Goal: Task Accomplishment & Management: Use online tool/utility

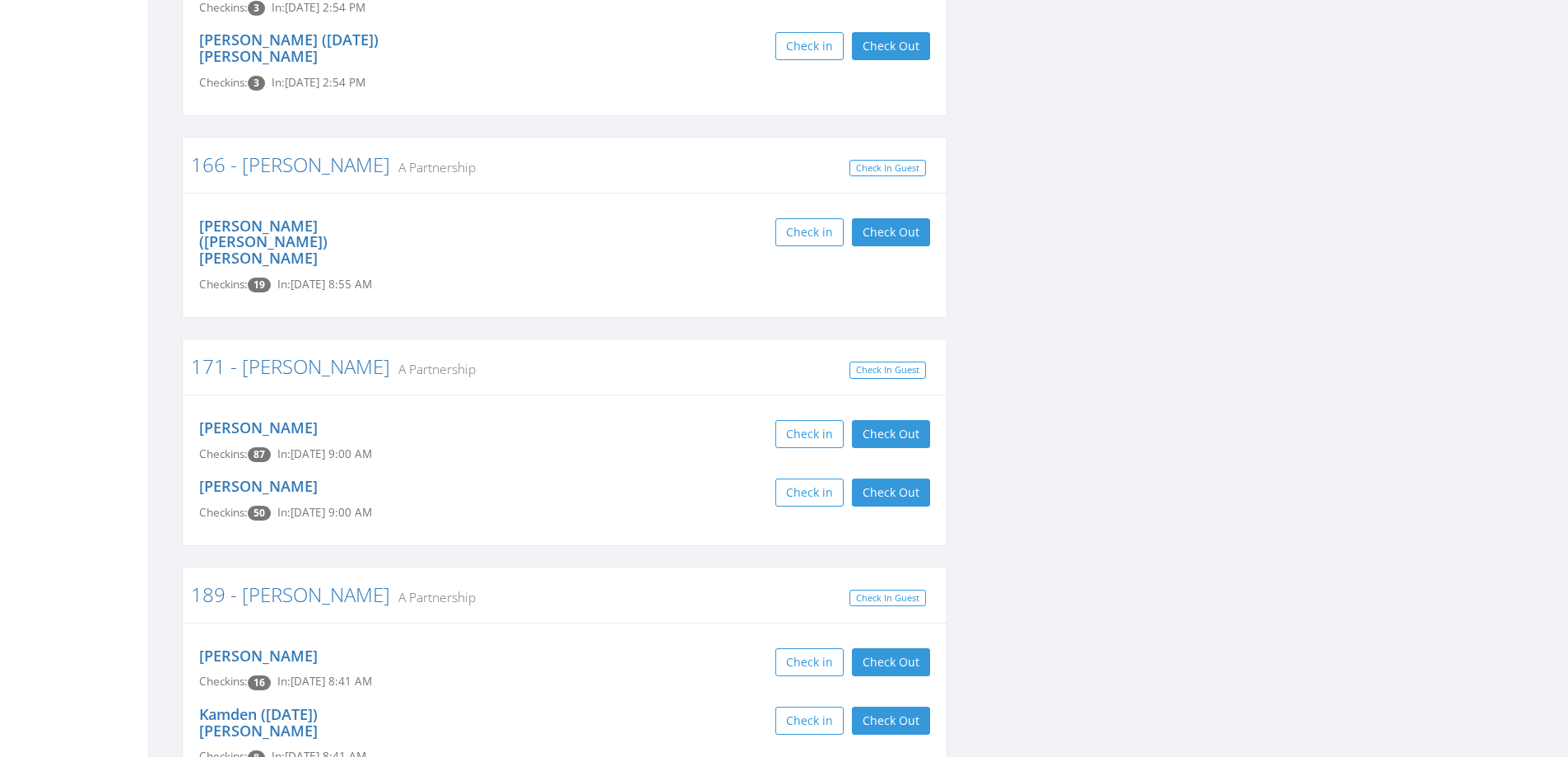
scroll to position [2801, 0]
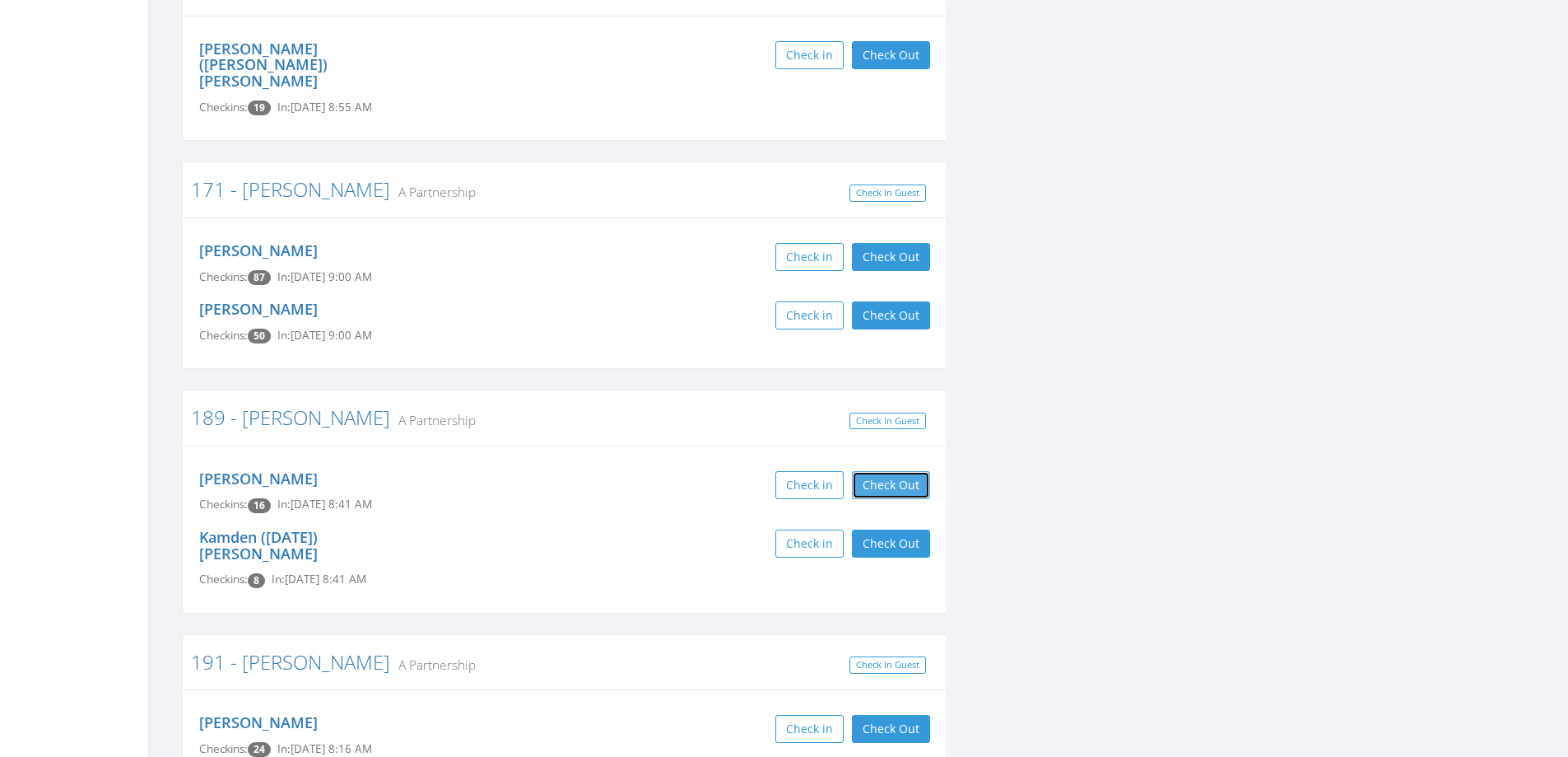
click at [874, 471] on button "Check Out" at bounding box center [891, 485] width 78 height 28
click at [902, 530] on button "Check Out" at bounding box center [891, 544] width 78 height 28
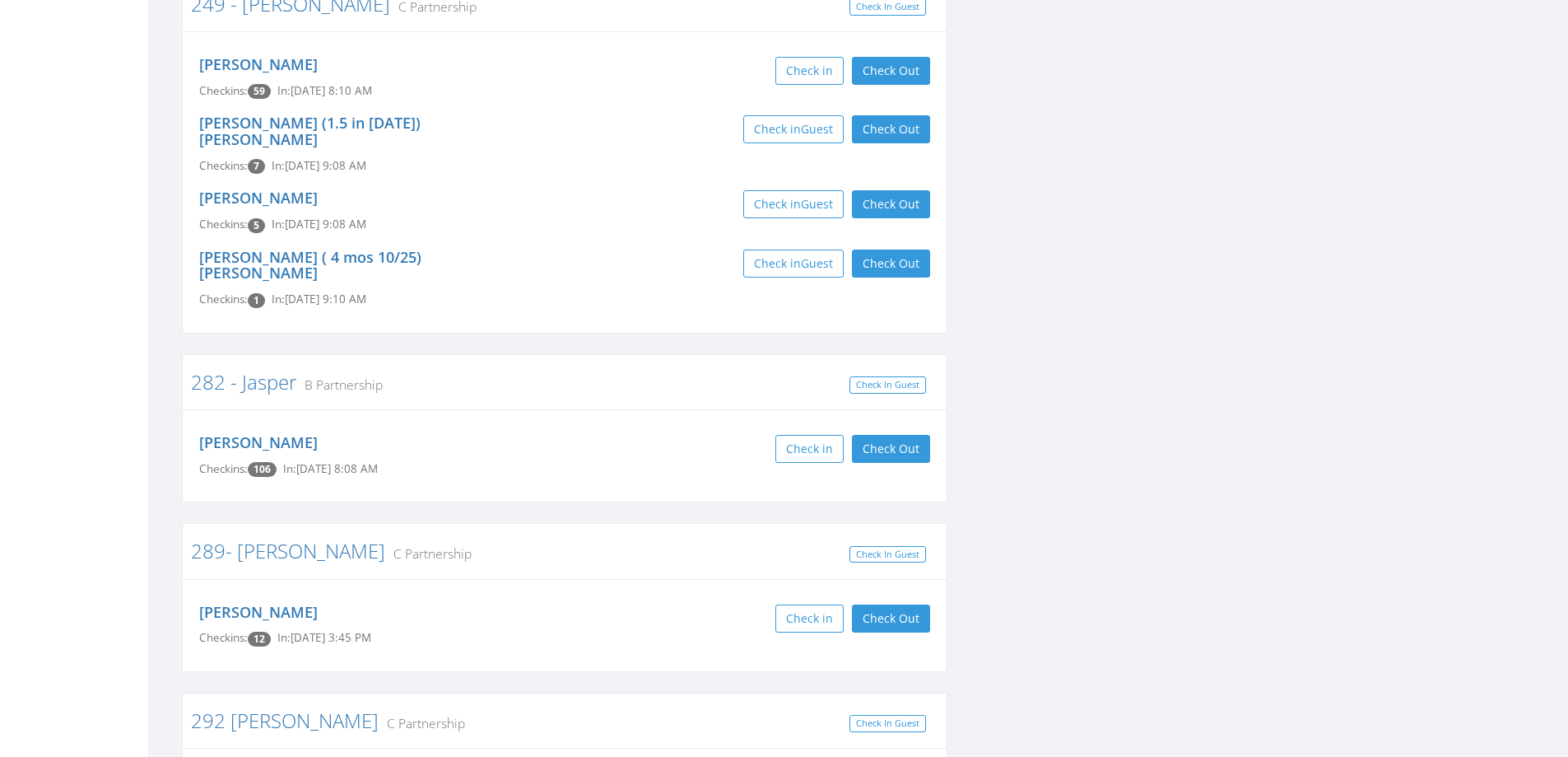
scroll to position [5930, 0]
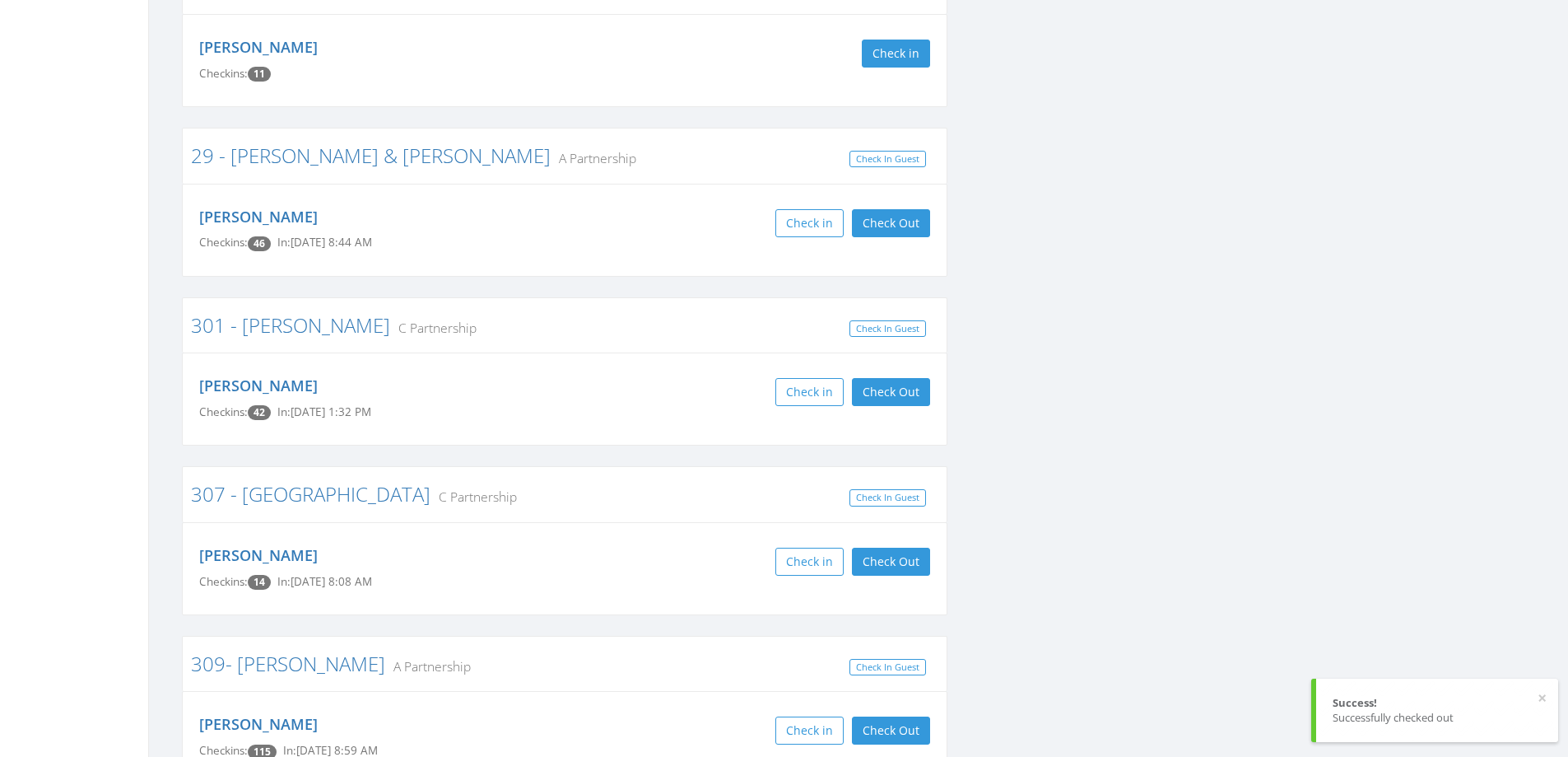
scroll to position [6671, 0]
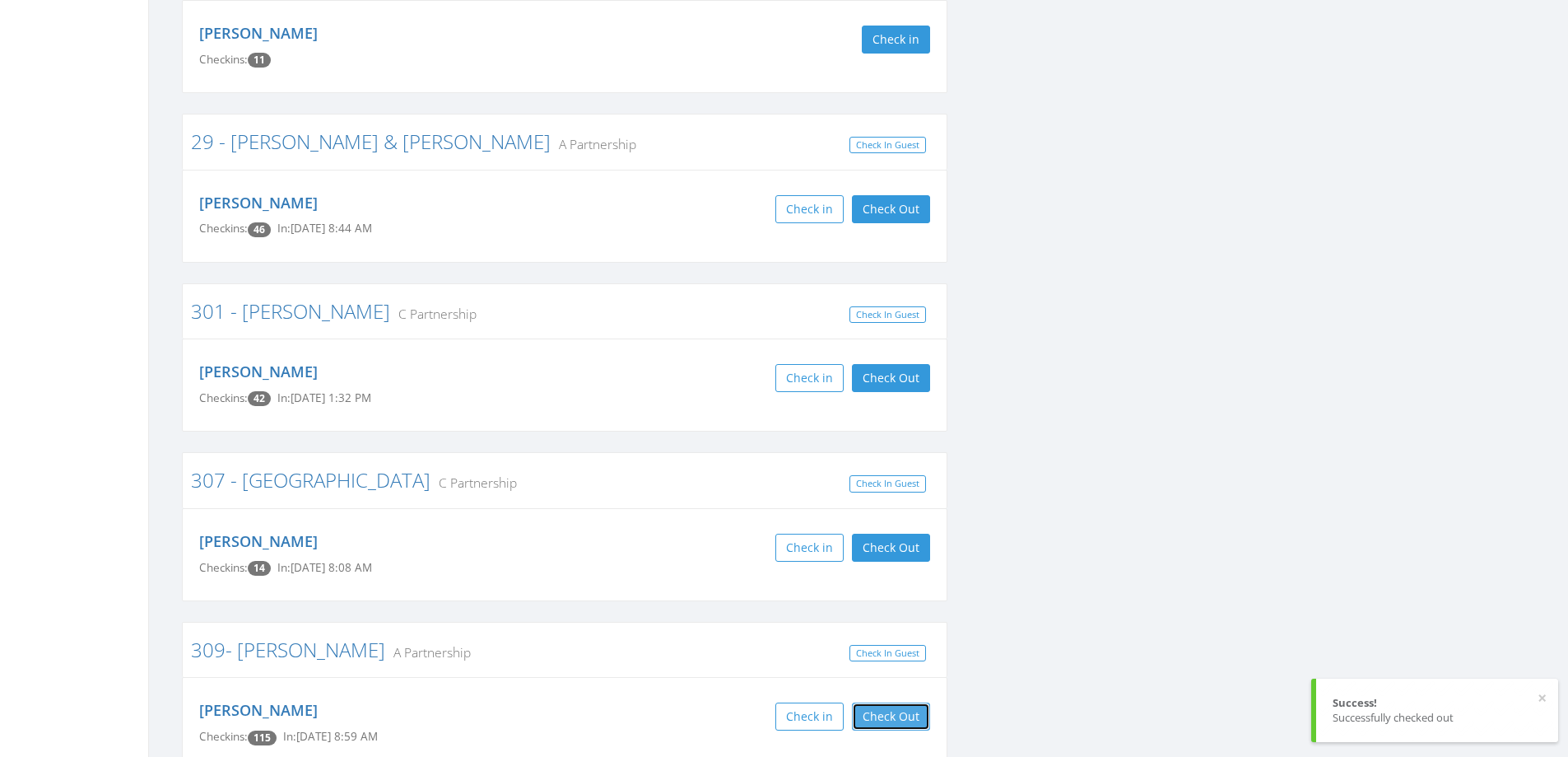
click at [920, 702] on button "Check Out" at bounding box center [891, 716] width 78 height 28
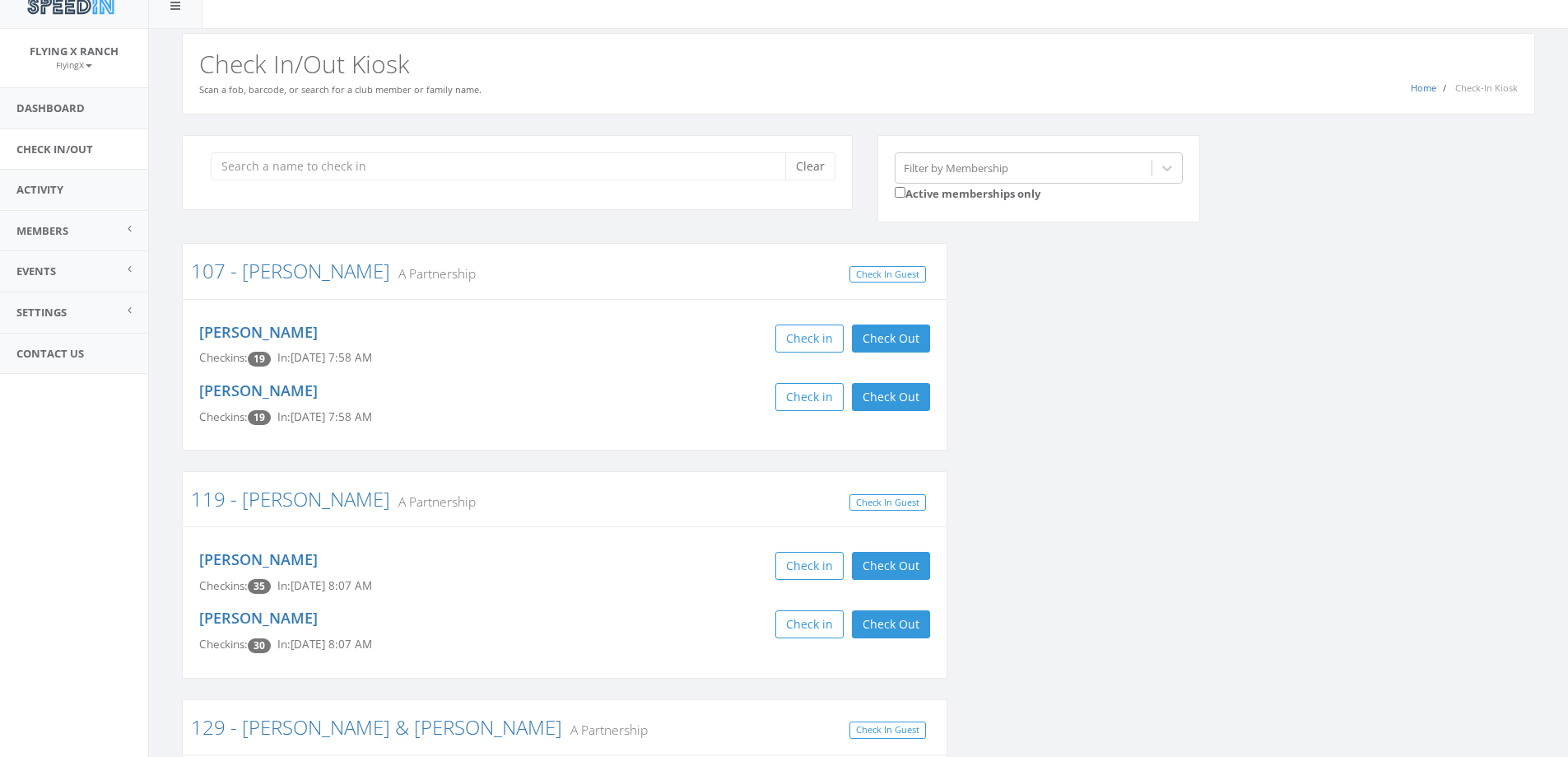
scroll to position [0, 0]
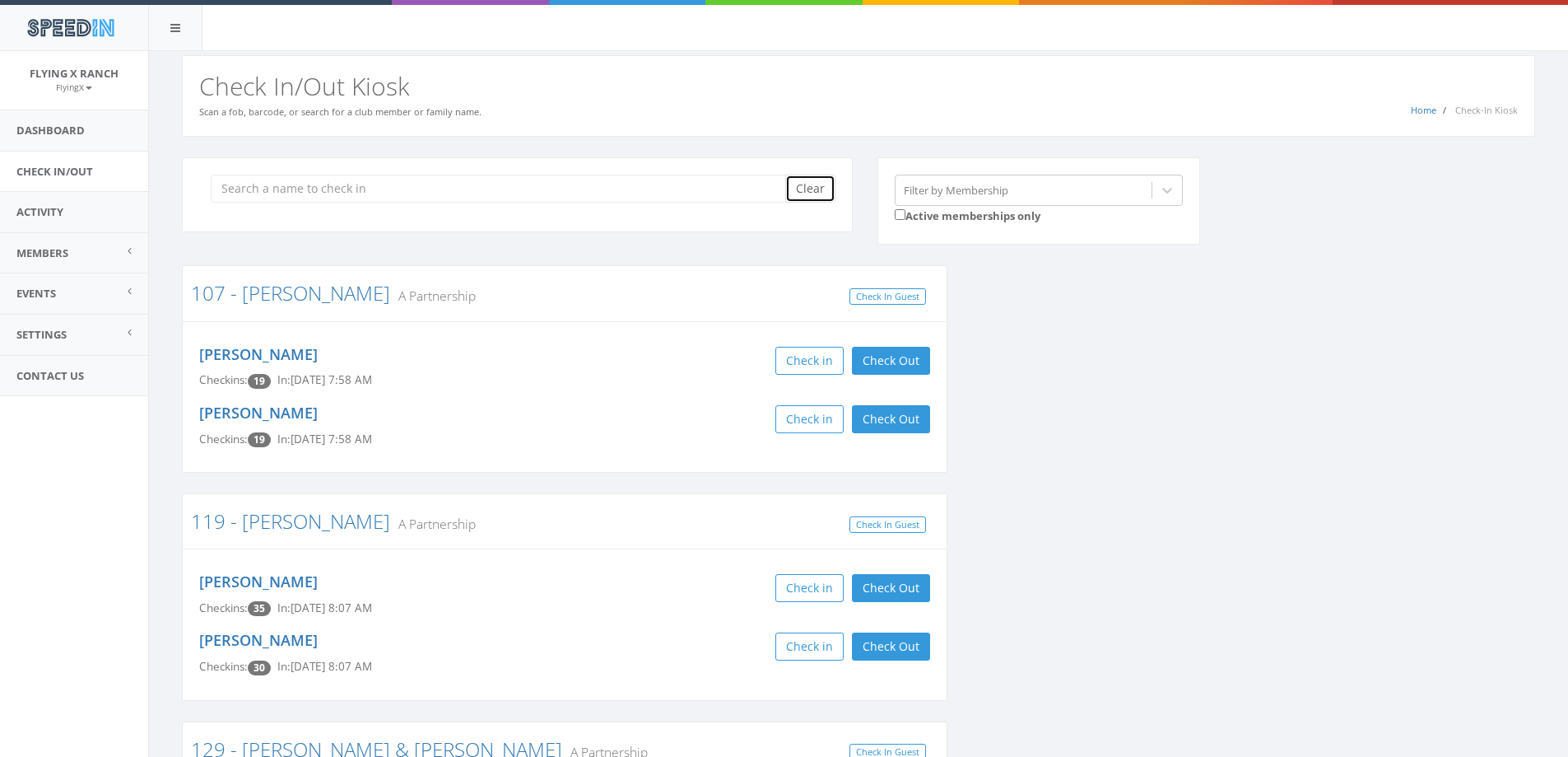
click at [807, 191] on button "Clear" at bounding box center [809, 188] width 50 height 28
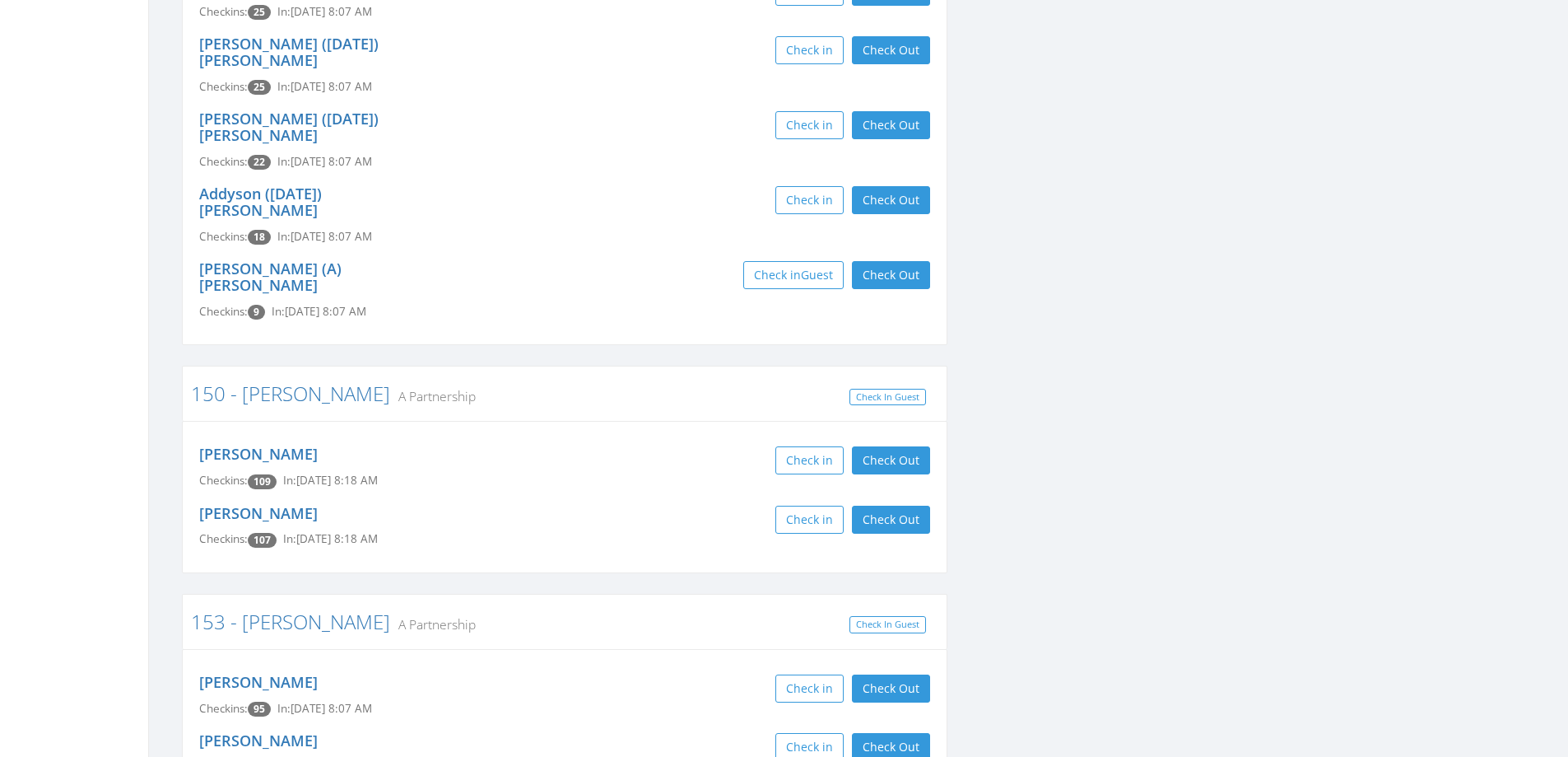
scroll to position [1565, 0]
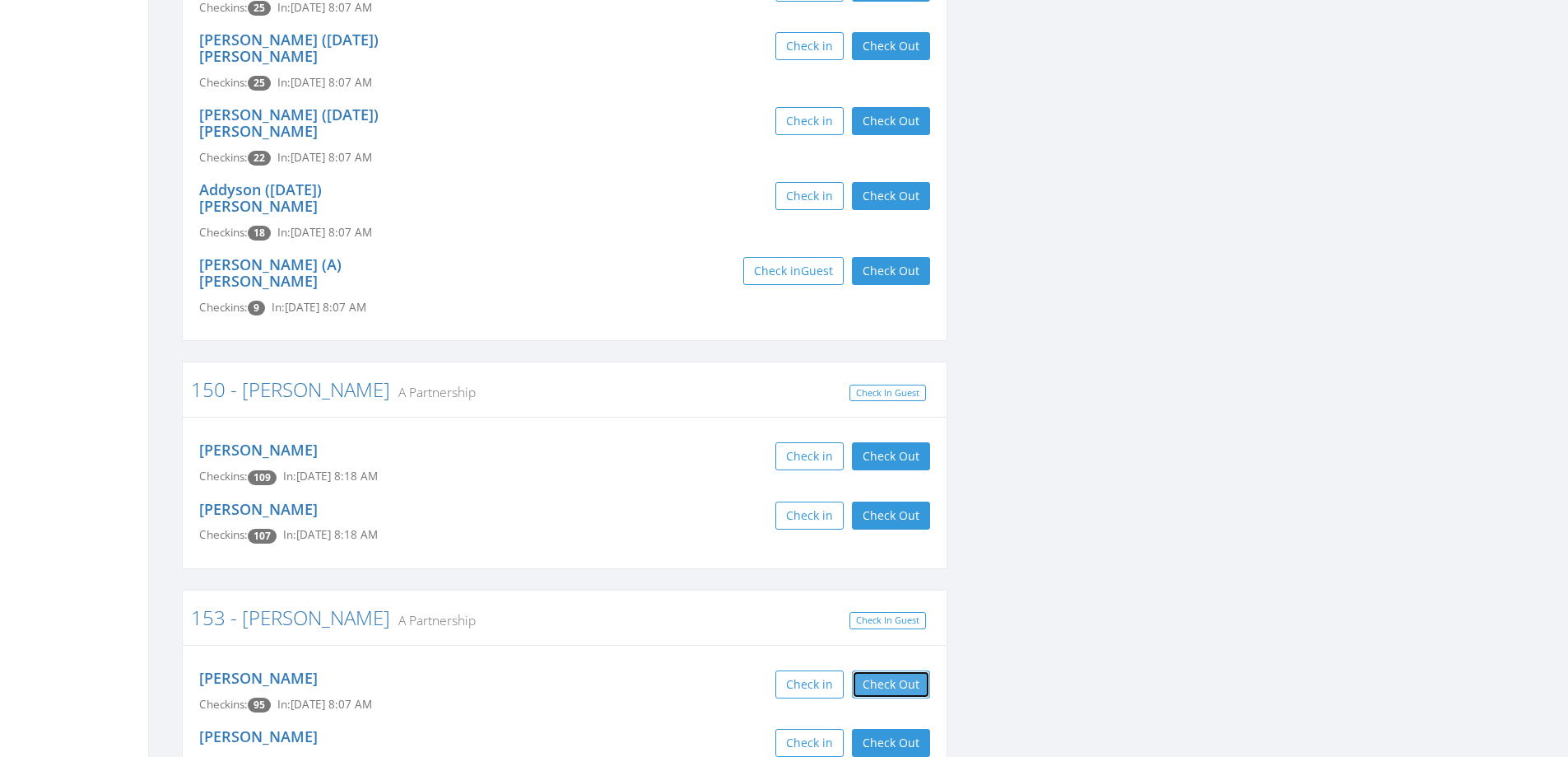
click at [878, 671] on button "Check Out" at bounding box center [891, 685] width 78 height 28
click at [886, 729] on button "Check Out" at bounding box center [891, 742] width 78 height 28
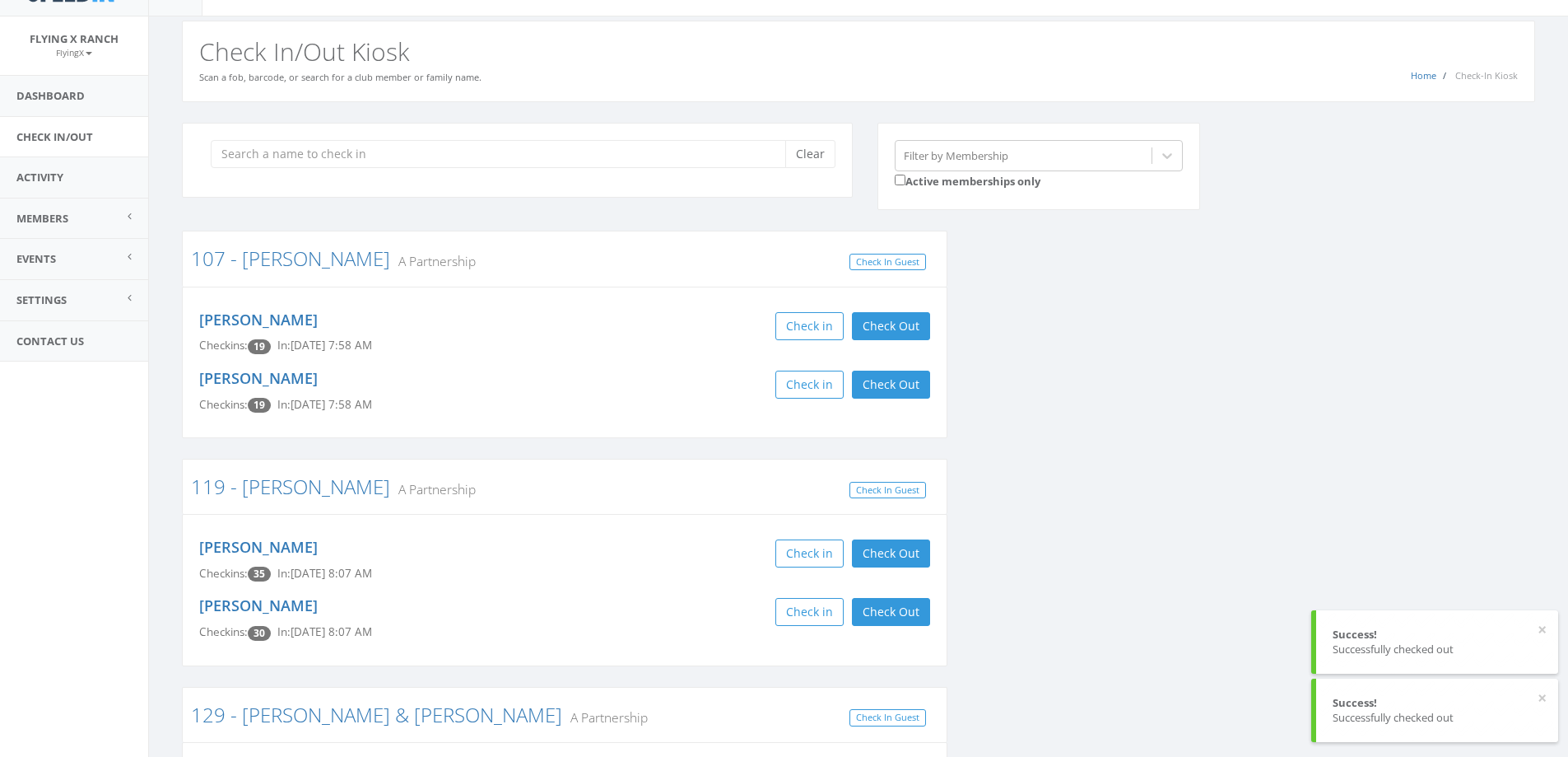
scroll to position [0, 0]
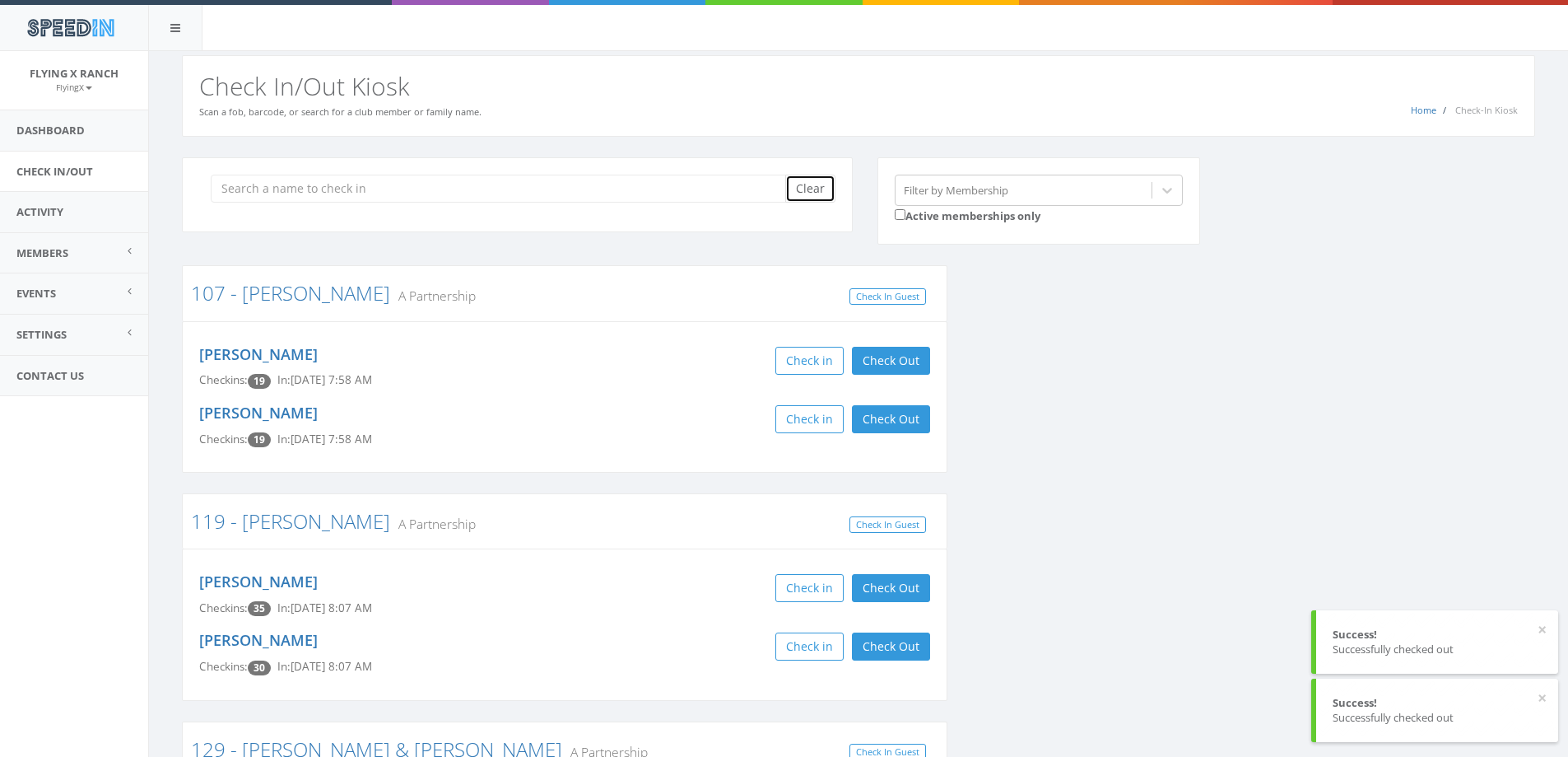
click at [828, 189] on button "Clear" at bounding box center [809, 188] width 50 height 28
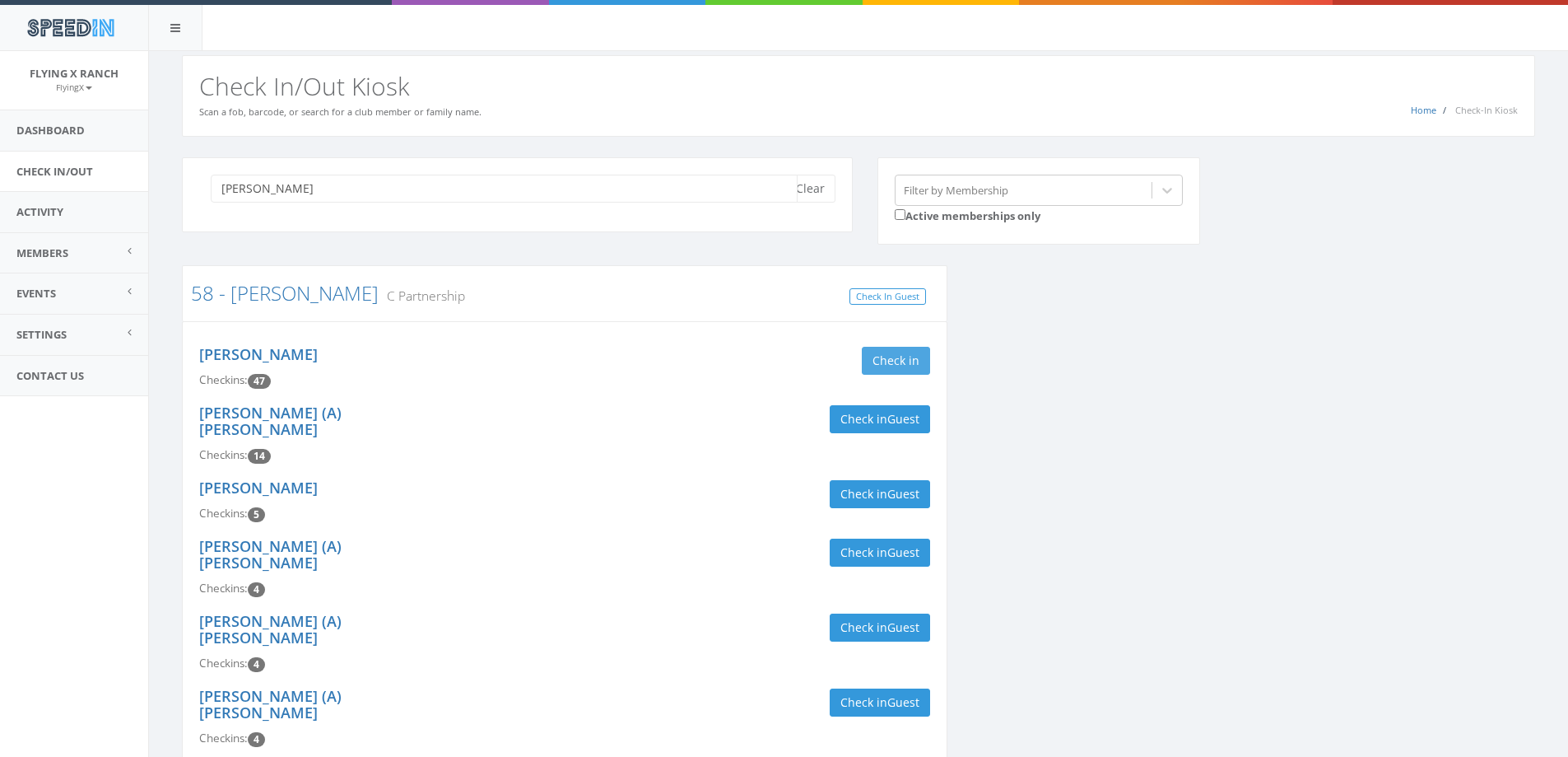
type input "disalle"
click at [869, 355] on button "Check in" at bounding box center [897, 360] width 69 height 28
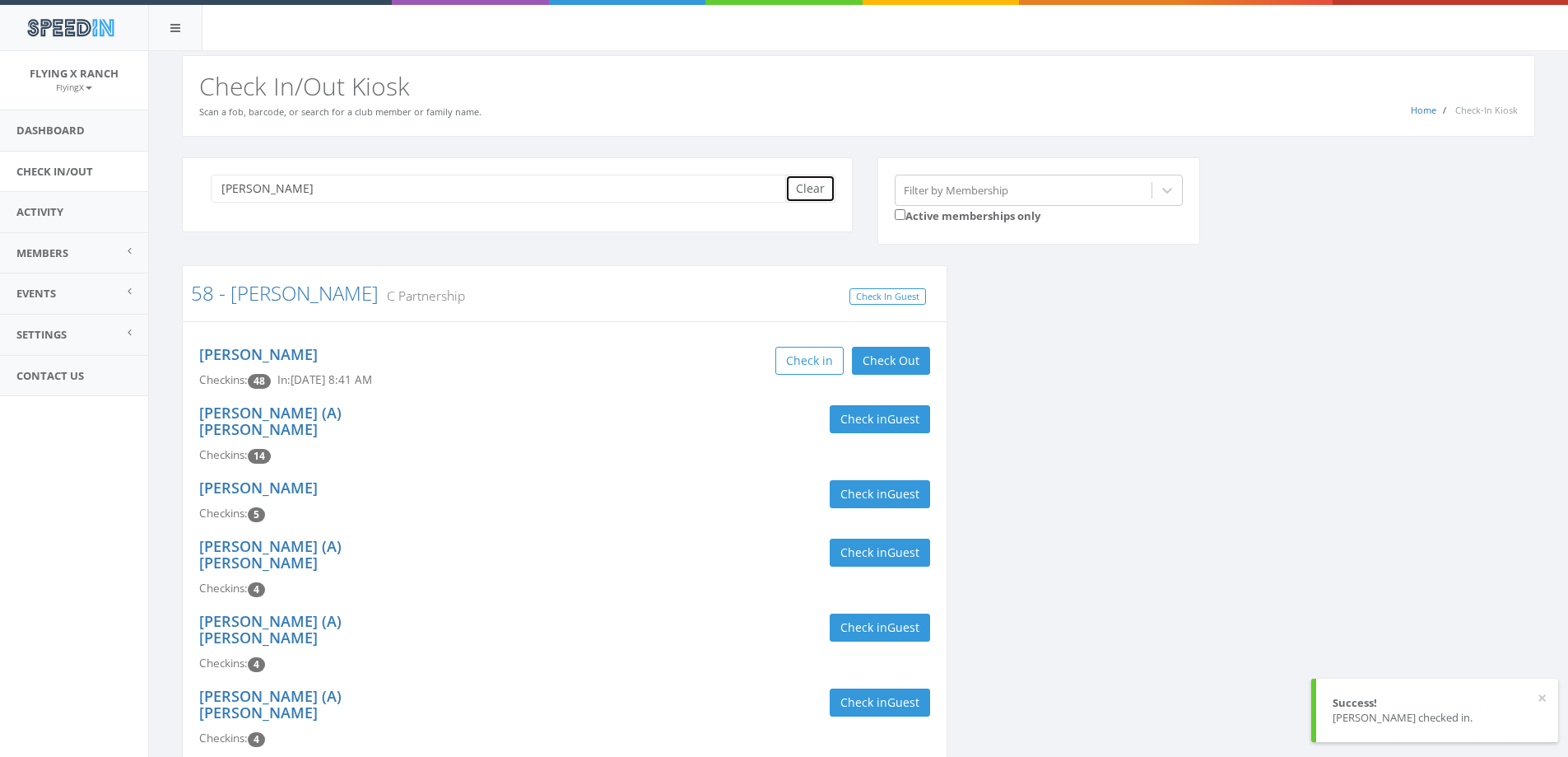
click at [813, 187] on button "Clear" at bounding box center [809, 188] width 50 height 28
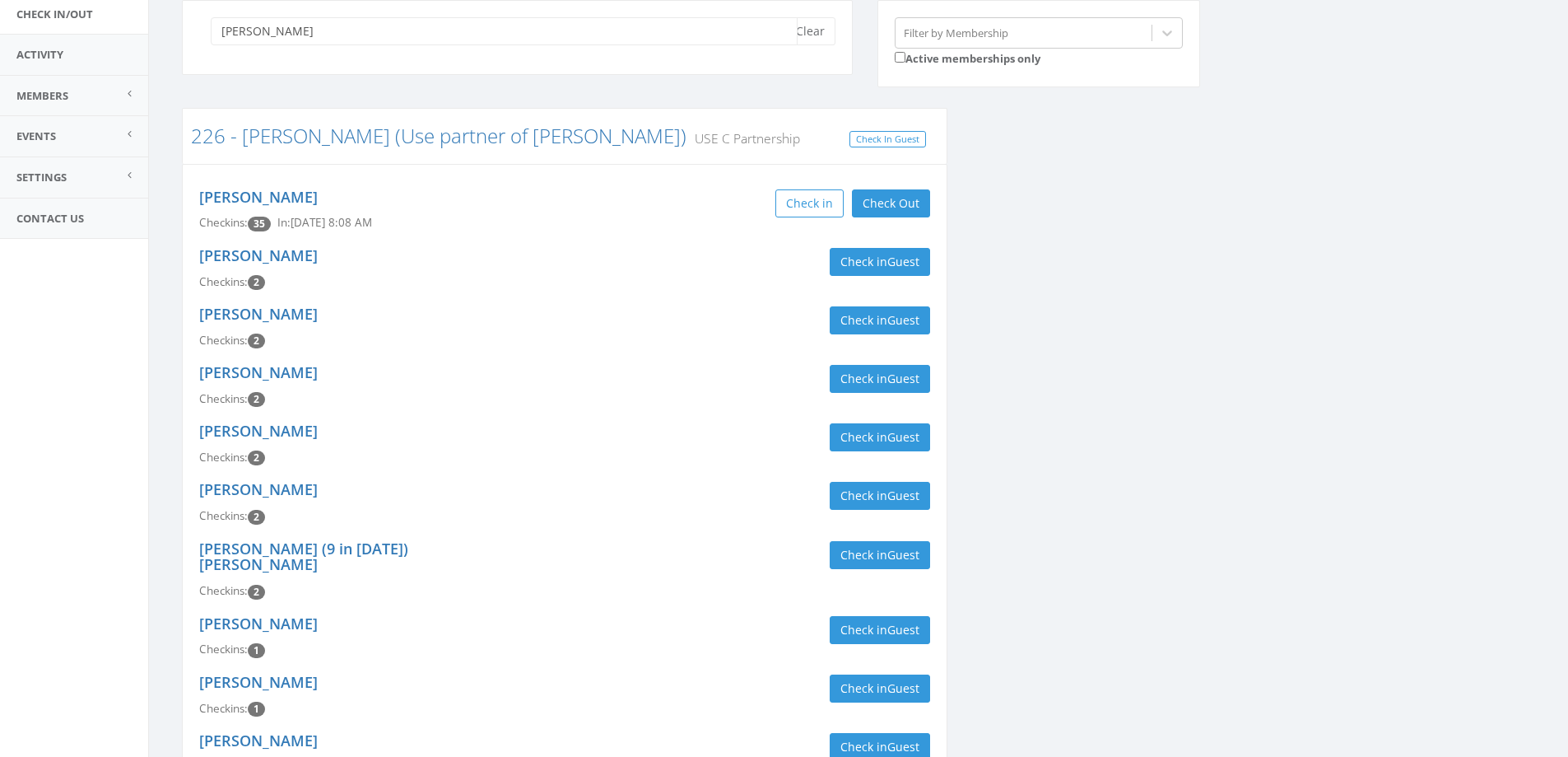
scroll to position [73, 0]
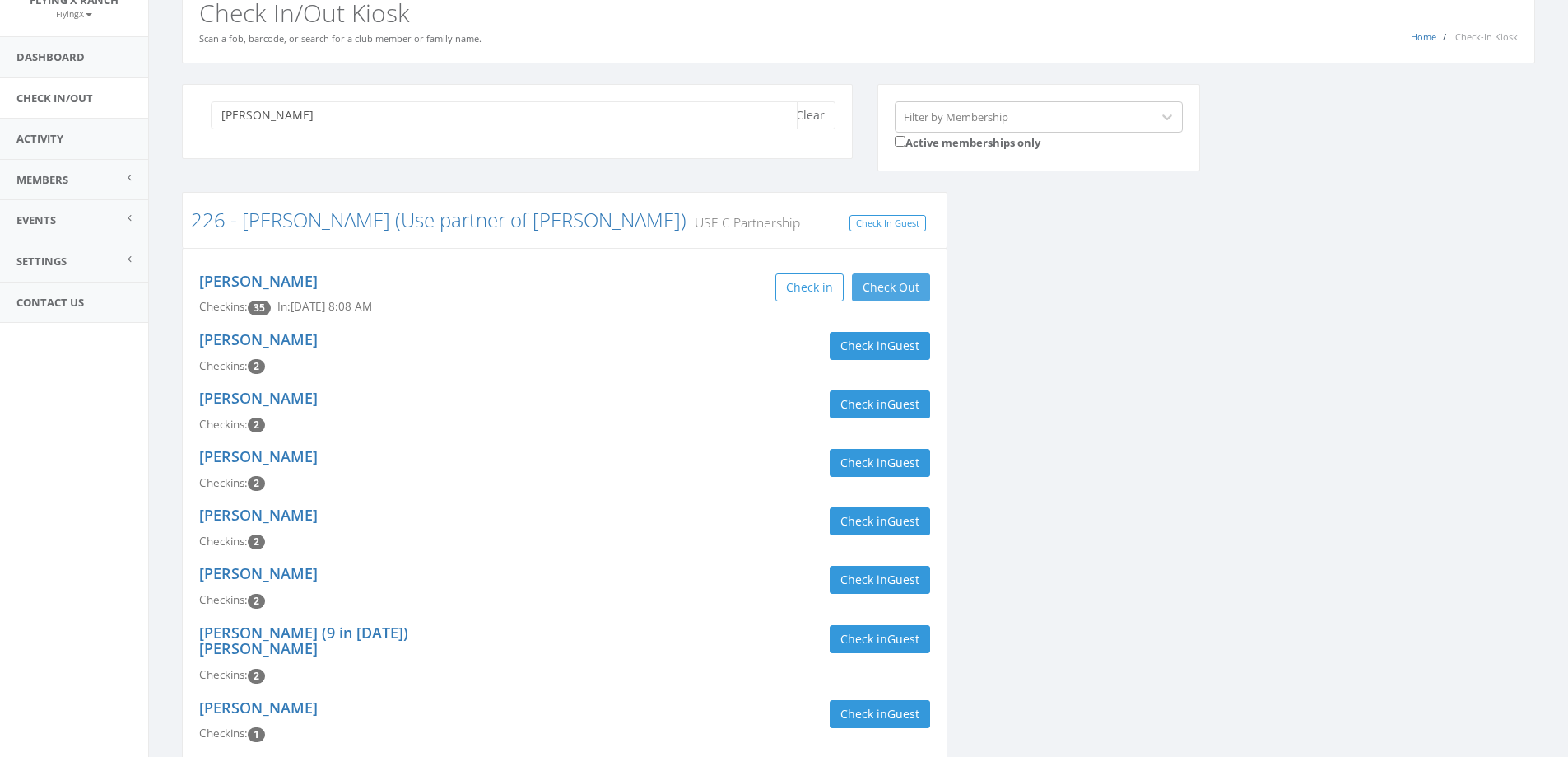
type input "haiar"
click at [915, 288] on button "Check Out" at bounding box center [891, 287] width 78 height 28
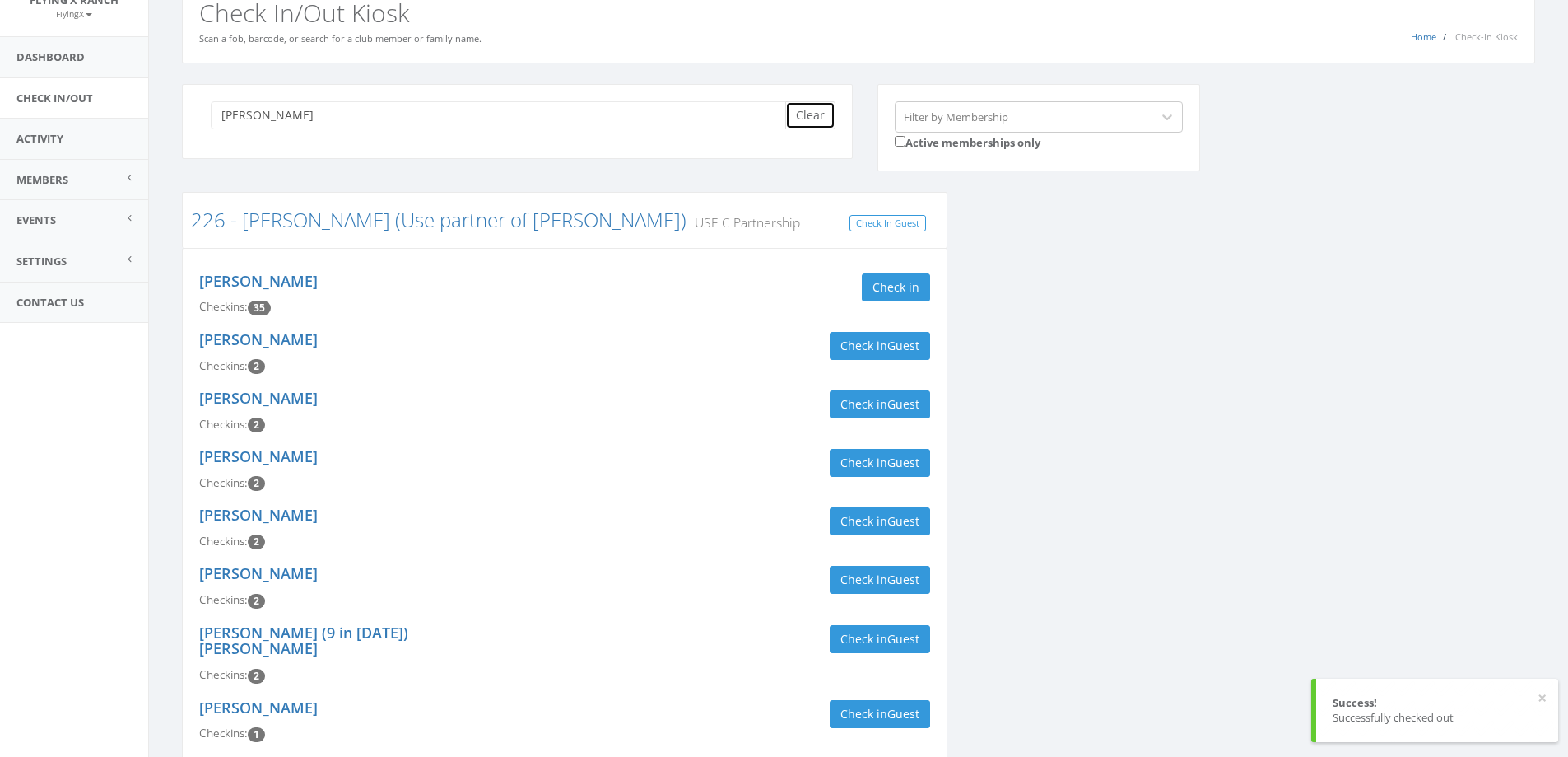
click at [806, 112] on button "Clear" at bounding box center [809, 115] width 50 height 28
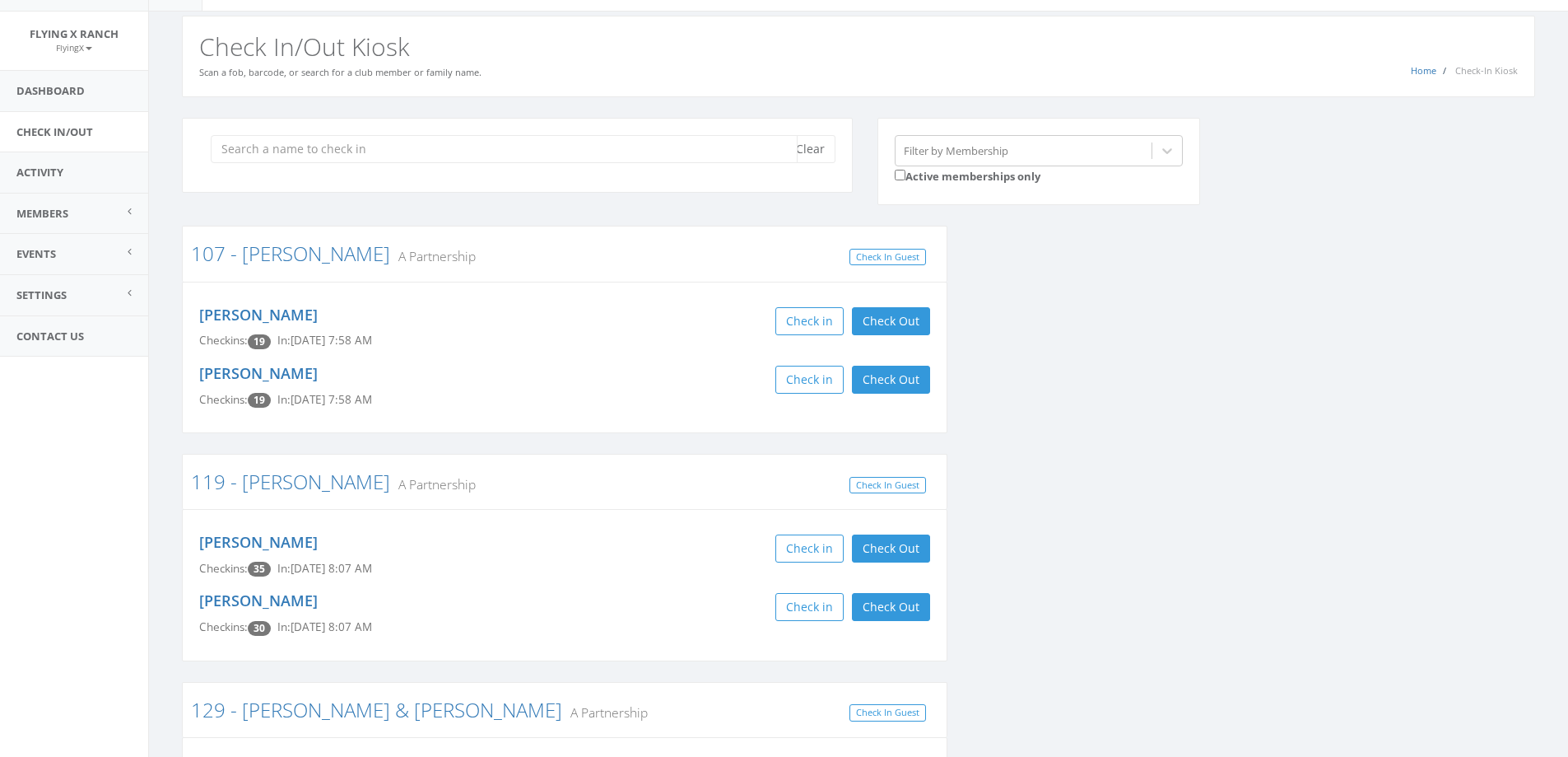
scroll to position [0, 0]
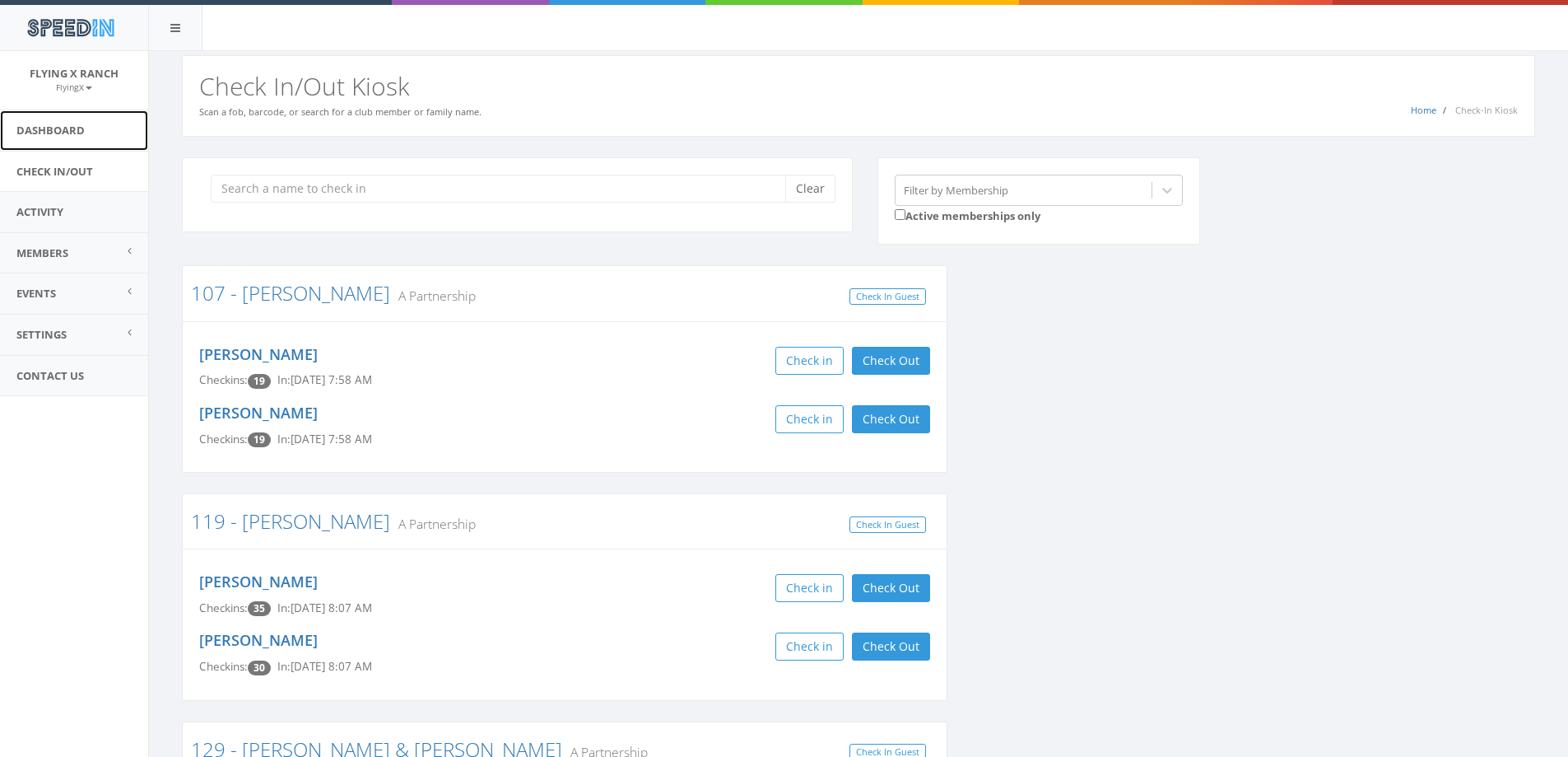
click at [58, 132] on link "Dashboard" at bounding box center [73, 130] width 148 height 40
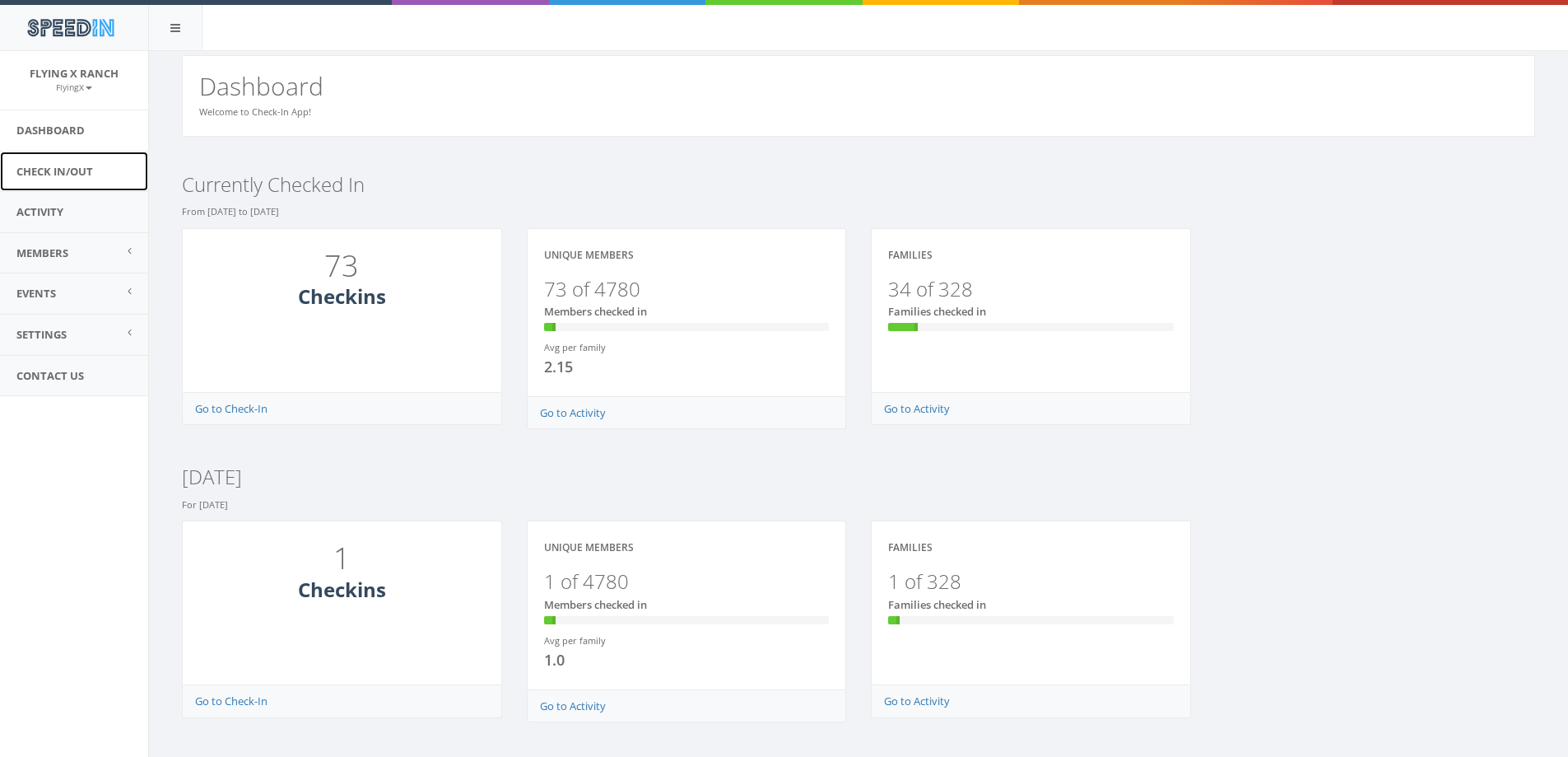
click at [70, 170] on link "Check In/Out" at bounding box center [73, 171] width 148 height 40
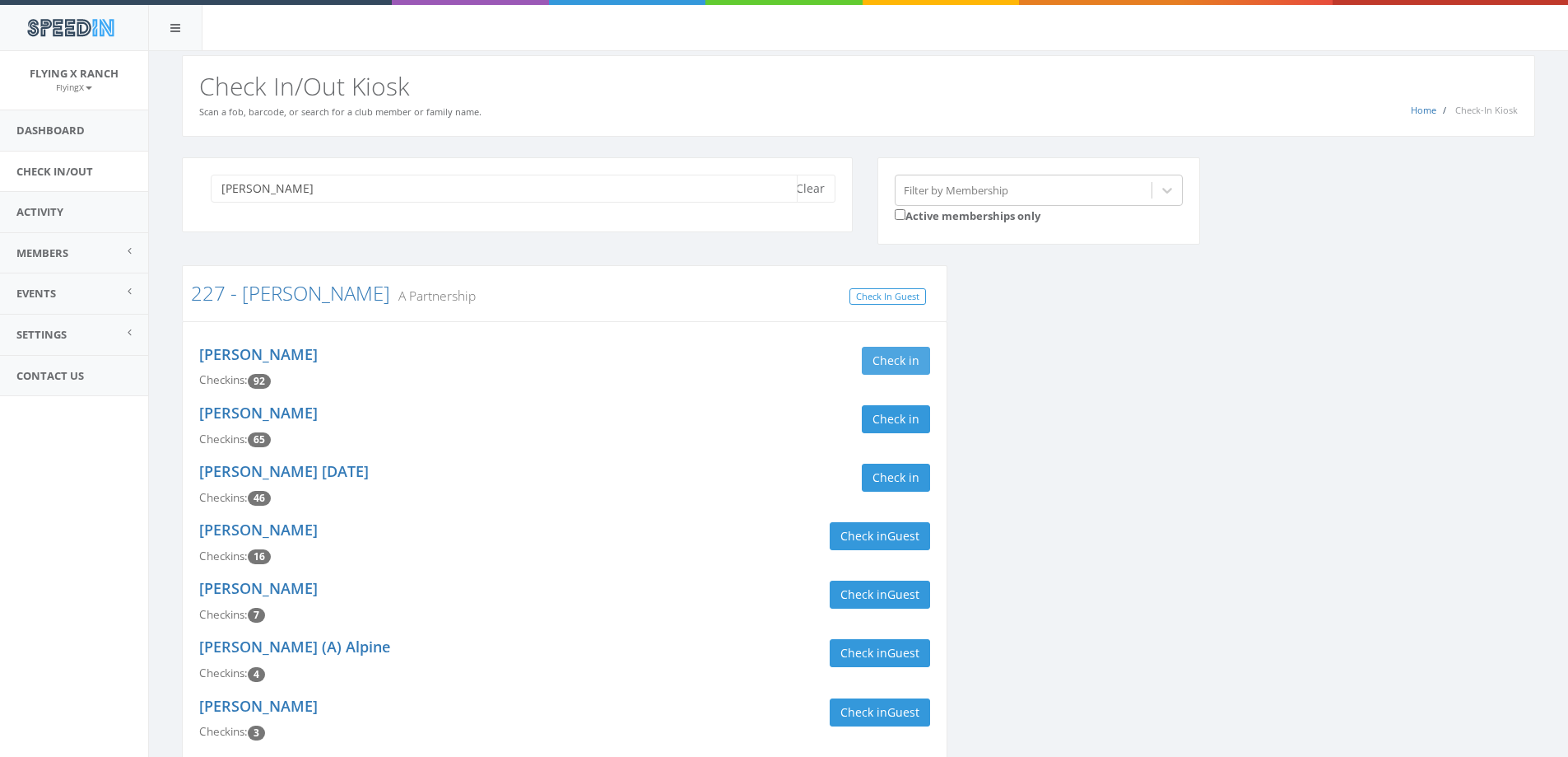
type input "[PERSON_NAME]"
click at [899, 350] on button "Check in" at bounding box center [897, 360] width 69 height 28
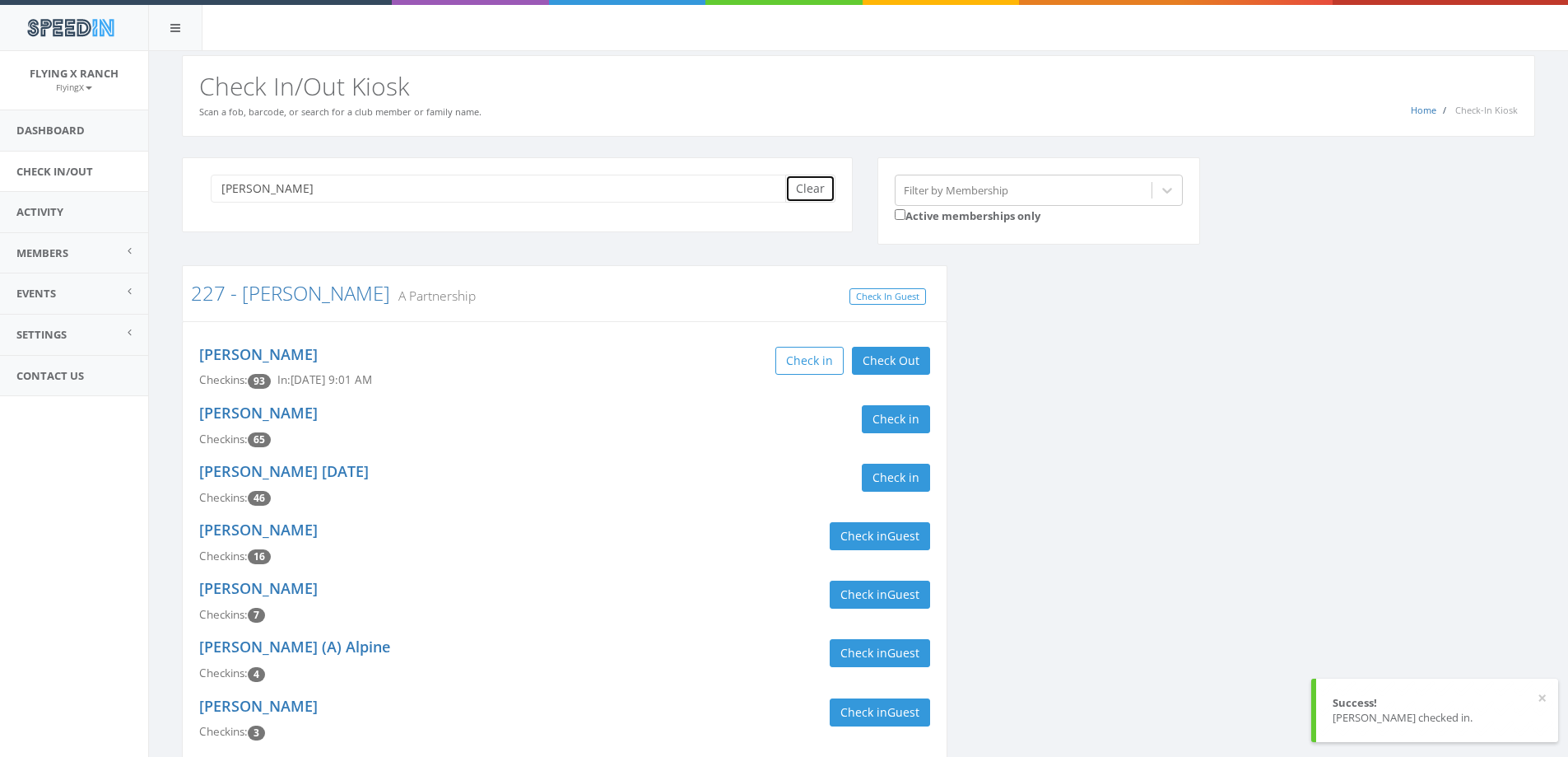
click at [821, 189] on button "Clear" at bounding box center [809, 188] width 50 height 28
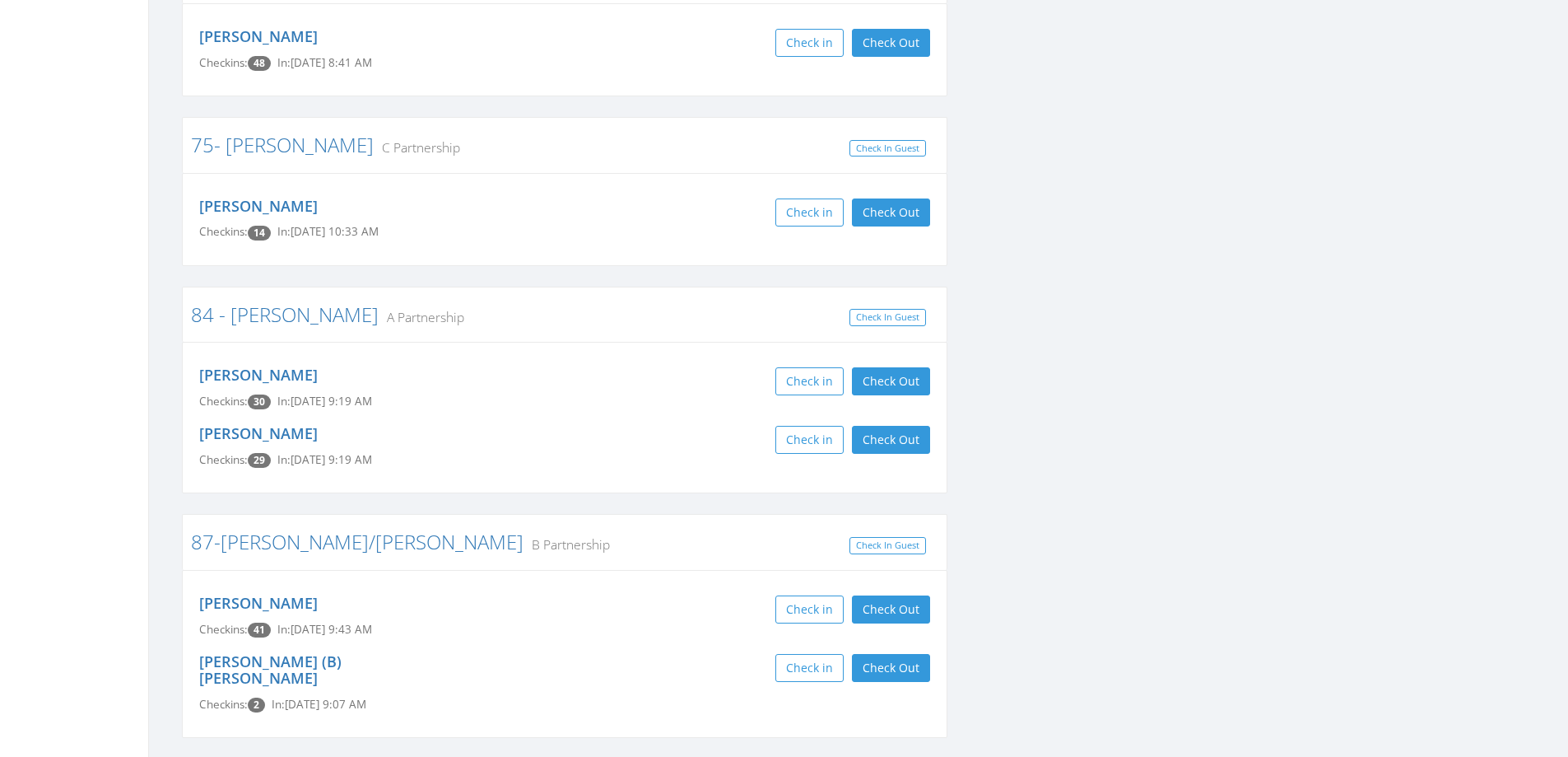
scroll to position [7807, 0]
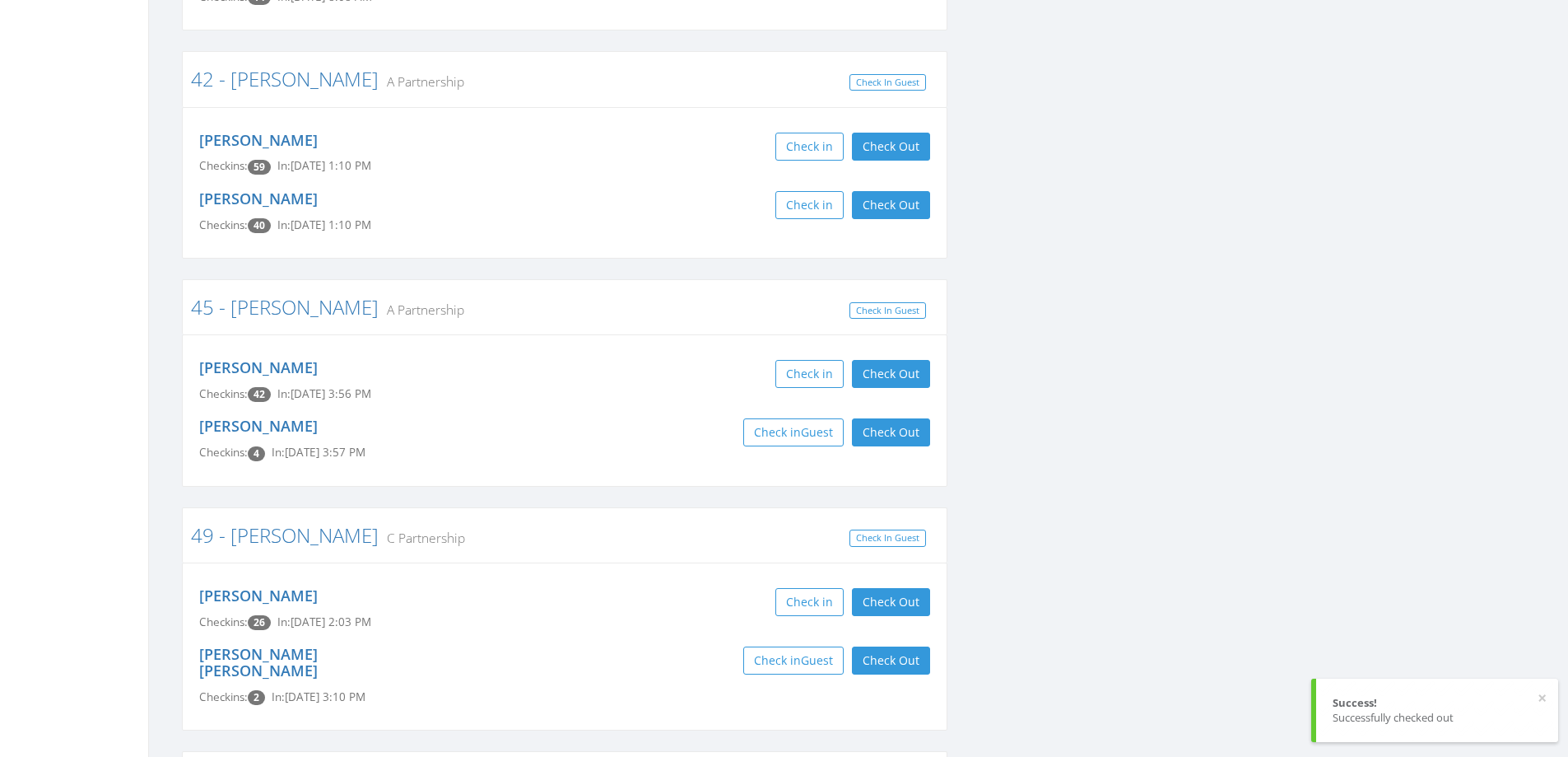
scroll to position [6572, 0]
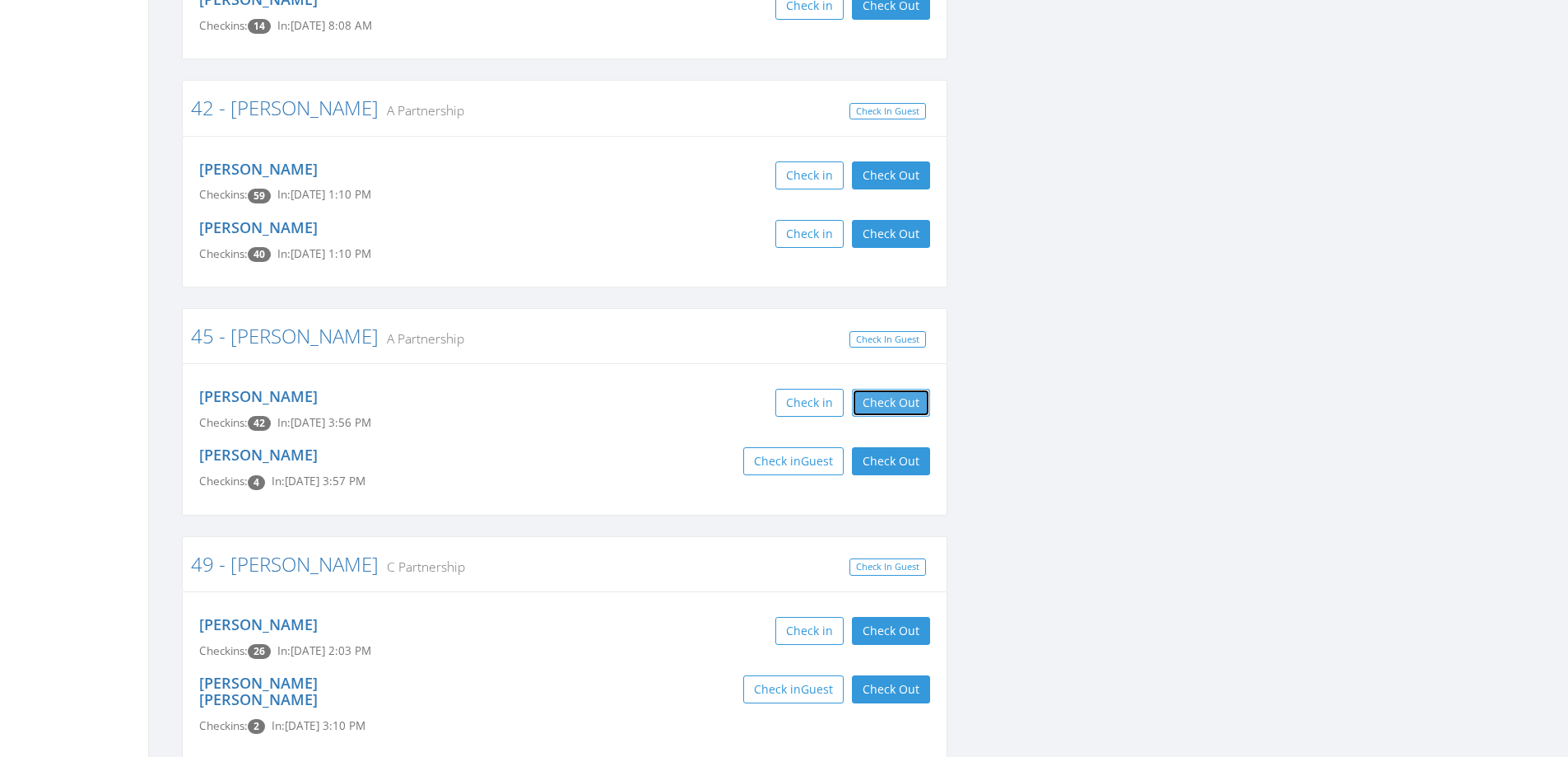
click at [892, 389] on button "Check Out" at bounding box center [891, 402] width 78 height 28
click at [898, 448] on button "Check Out" at bounding box center [891, 461] width 78 height 28
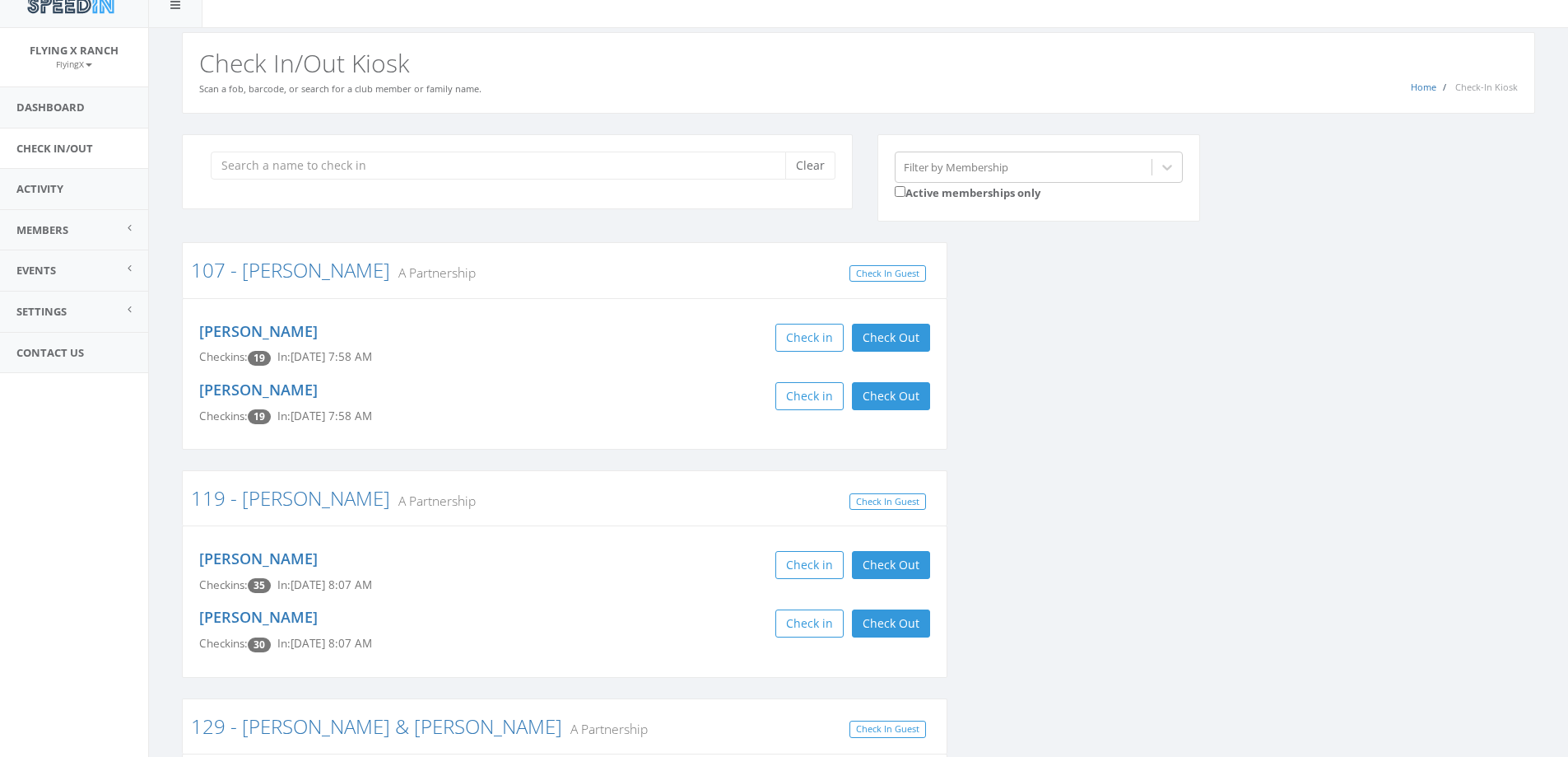
scroll to position [0, 0]
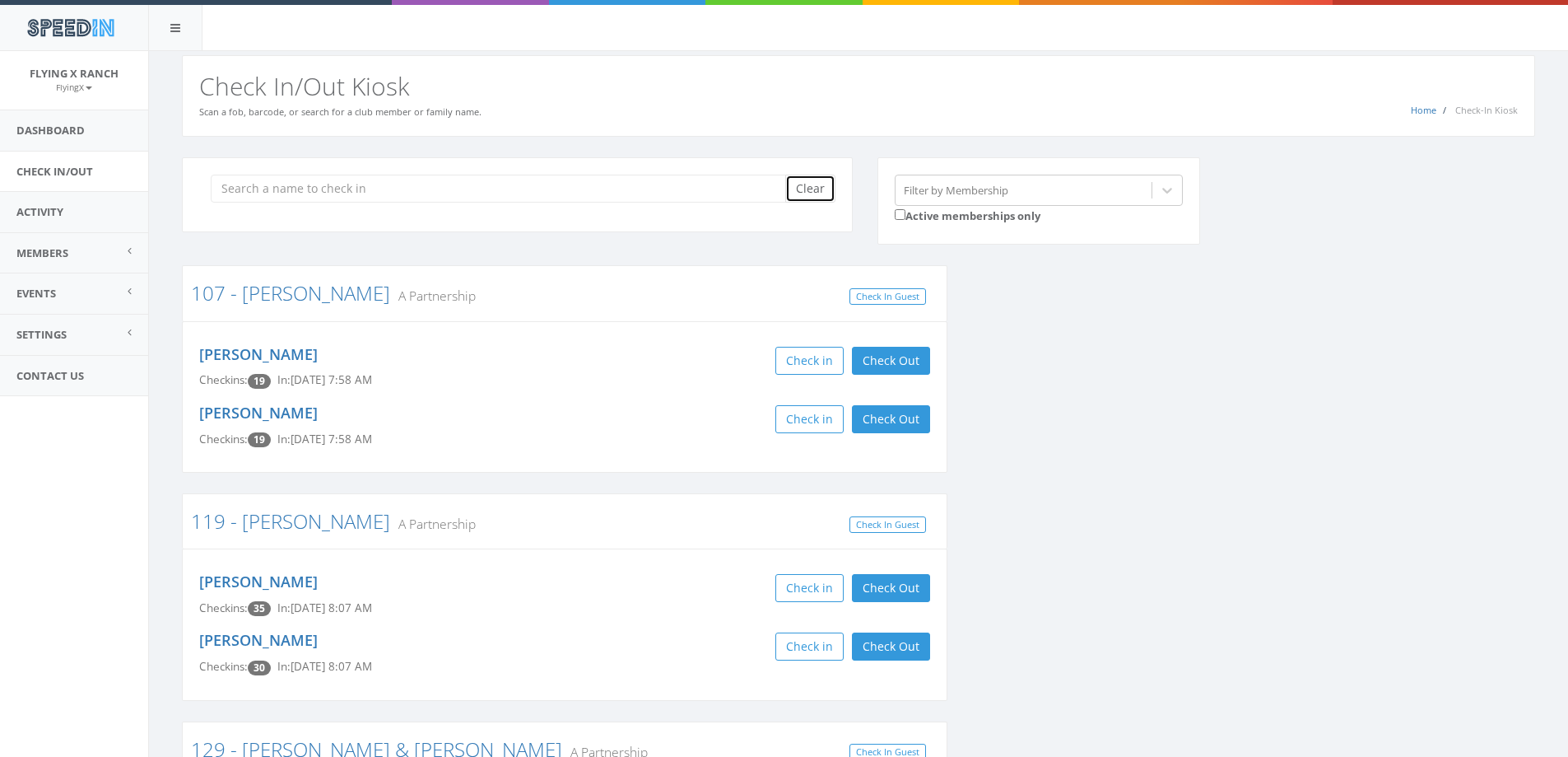
click at [810, 184] on button "Clear" at bounding box center [809, 188] width 50 height 28
